Goal: Task Accomplishment & Management: Complete application form

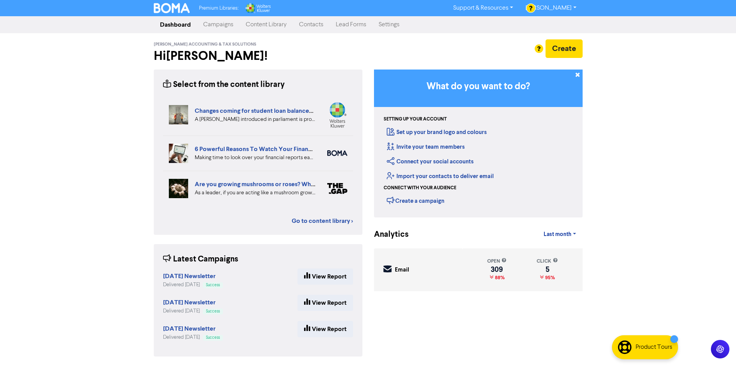
click at [312, 28] on link "Contacts" at bounding box center [311, 24] width 37 height 15
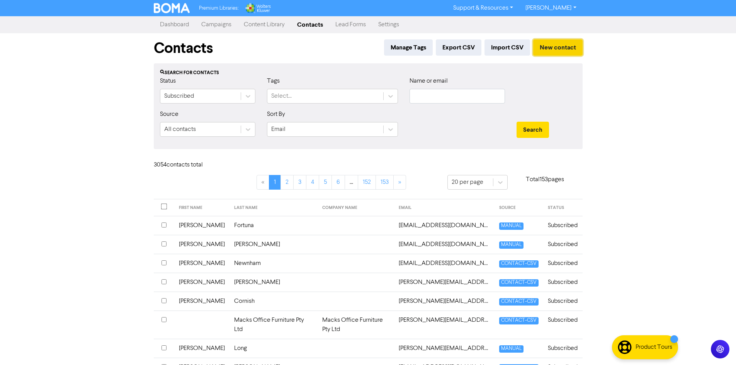
click at [555, 49] on button "New contact" at bounding box center [557, 47] width 49 height 16
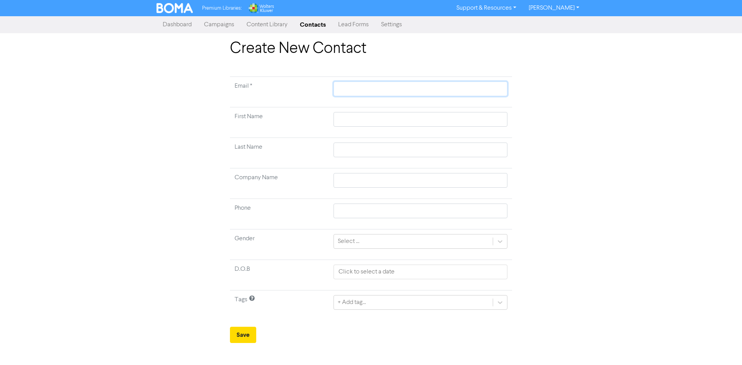
click at [439, 85] on input "text" at bounding box center [420, 89] width 174 height 15
paste input "[EMAIL_ADDRESS][DOMAIN_NAME]"
type input "[EMAIL_ADDRESS][DOMAIN_NAME]"
click at [397, 118] on input "text" at bounding box center [420, 119] width 174 height 15
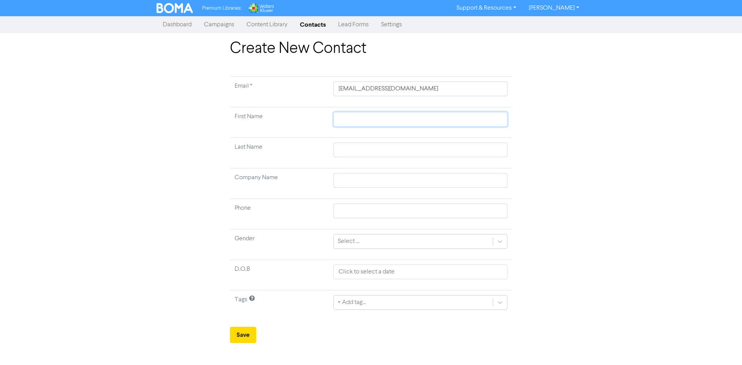
paste input "Zak"
type input "Zak"
click at [360, 150] on input "text" at bounding box center [420, 150] width 174 height 15
paste input "[PERSON_NAME]"
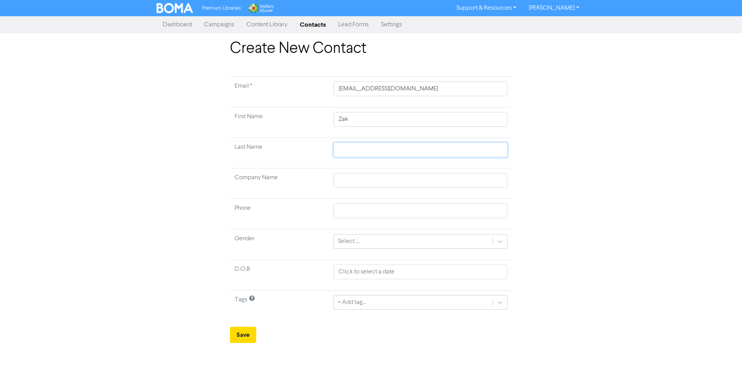
type input "[PERSON_NAME]"
click at [255, 338] on button "Save" at bounding box center [243, 335] width 26 height 16
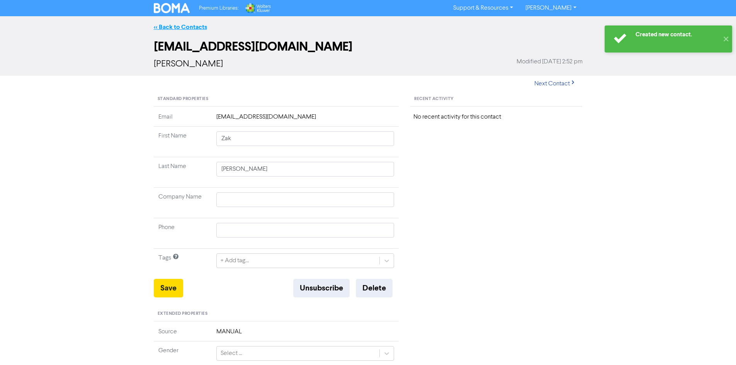
click at [199, 27] on link "<< Back to Contacts" at bounding box center [180, 27] width 53 height 8
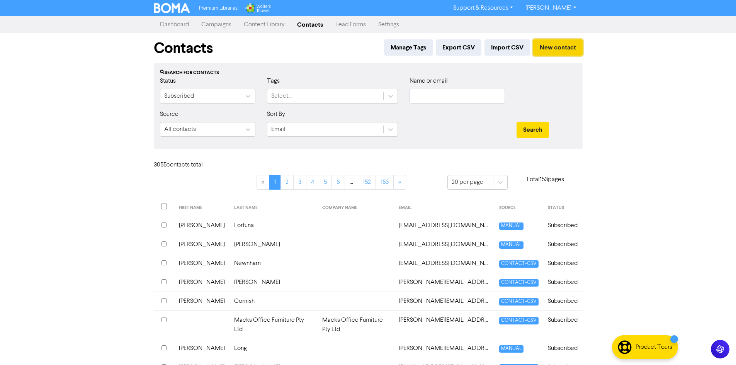
click at [559, 47] on button "New contact" at bounding box center [557, 47] width 49 height 16
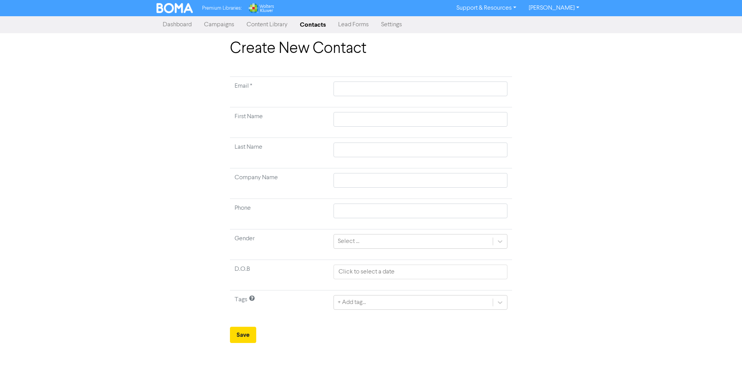
click at [367, 98] on td at bounding box center [420, 92] width 183 height 31
click at [366, 94] on input "text" at bounding box center [420, 89] width 174 height 15
paste input "[EMAIL_ADDRESS][DOMAIN_NAME]"
type input "[EMAIL_ADDRESS][DOMAIN_NAME]"
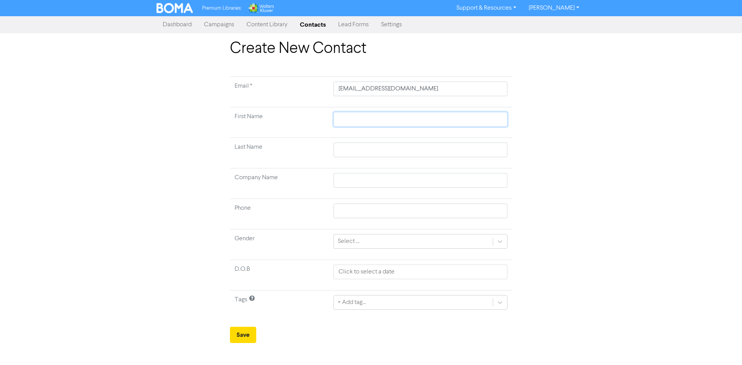
click at [383, 117] on input "text" at bounding box center [420, 119] width 174 height 15
paste input "[PERSON_NAME]"
type input "[PERSON_NAME]"
click at [349, 149] on input "text" at bounding box center [420, 150] width 174 height 15
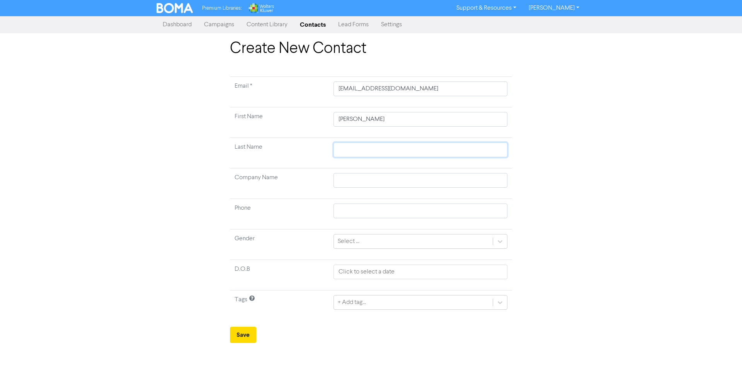
paste input "[PERSON_NAME]"
type input "[PERSON_NAME]"
click at [244, 339] on button "Save" at bounding box center [243, 335] width 26 height 16
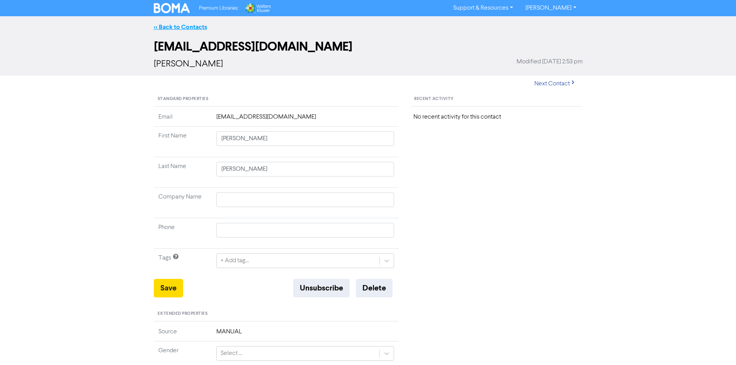
click at [178, 28] on link "<< Back to Contacts" at bounding box center [180, 27] width 53 height 8
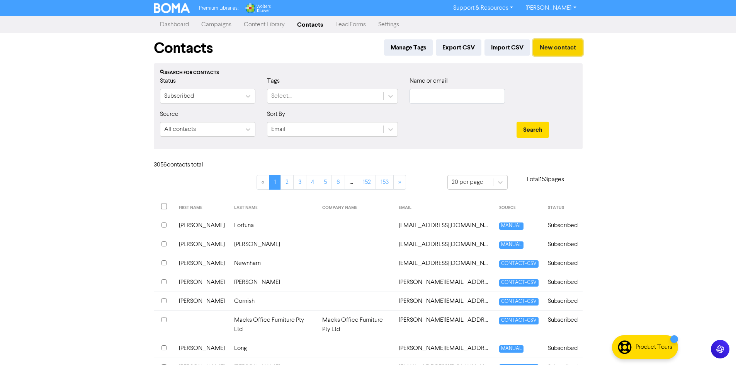
click at [571, 53] on button "New contact" at bounding box center [557, 47] width 49 height 16
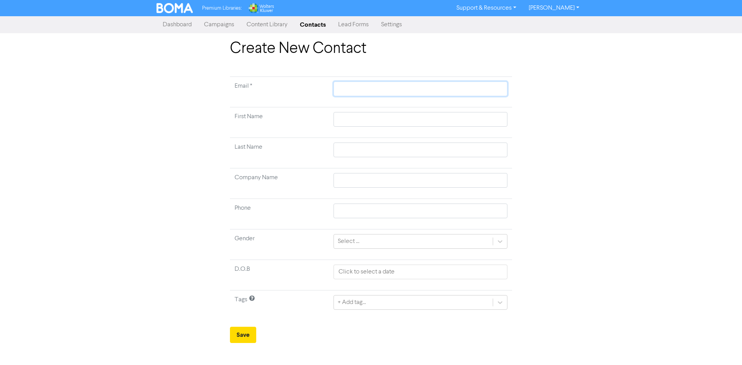
drag, startPoint x: 425, startPoint y: 86, endPoint x: 430, endPoint y: 85, distance: 4.3
click at [425, 86] on input "text" at bounding box center [420, 89] width 174 height 15
paste input "[EMAIL_ADDRESS][DOMAIN_NAME]"
type input "[EMAIL_ADDRESS][DOMAIN_NAME]"
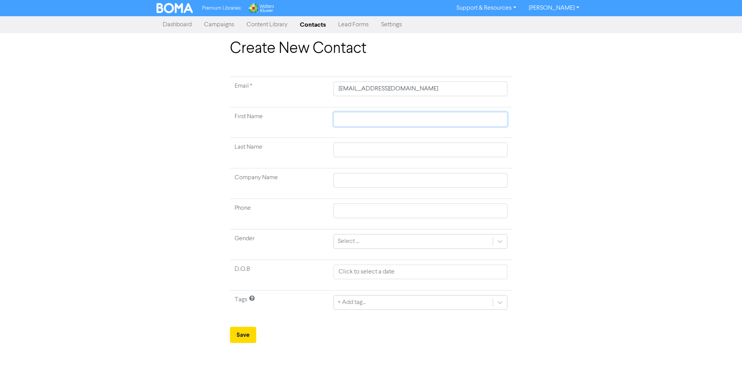
drag, startPoint x: 360, startPoint y: 123, endPoint x: 371, endPoint y: 123, distance: 10.4
click at [360, 123] on input "text" at bounding box center [420, 119] width 174 height 15
paste input "[PERSON_NAME]"
type input "[PERSON_NAME]"
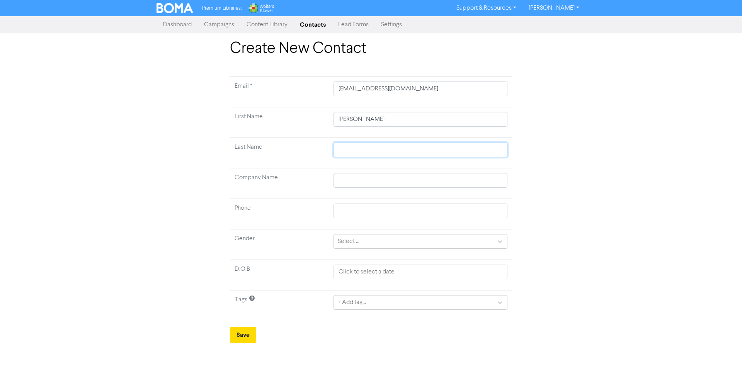
click at [384, 148] on input "text" at bounding box center [420, 150] width 174 height 15
paste input "[PERSON_NAME]"
type input "[PERSON_NAME]"
click at [244, 338] on button "Save" at bounding box center [243, 335] width 26 height 16
